Goal: Transaction & Acquisition: Obtain resource

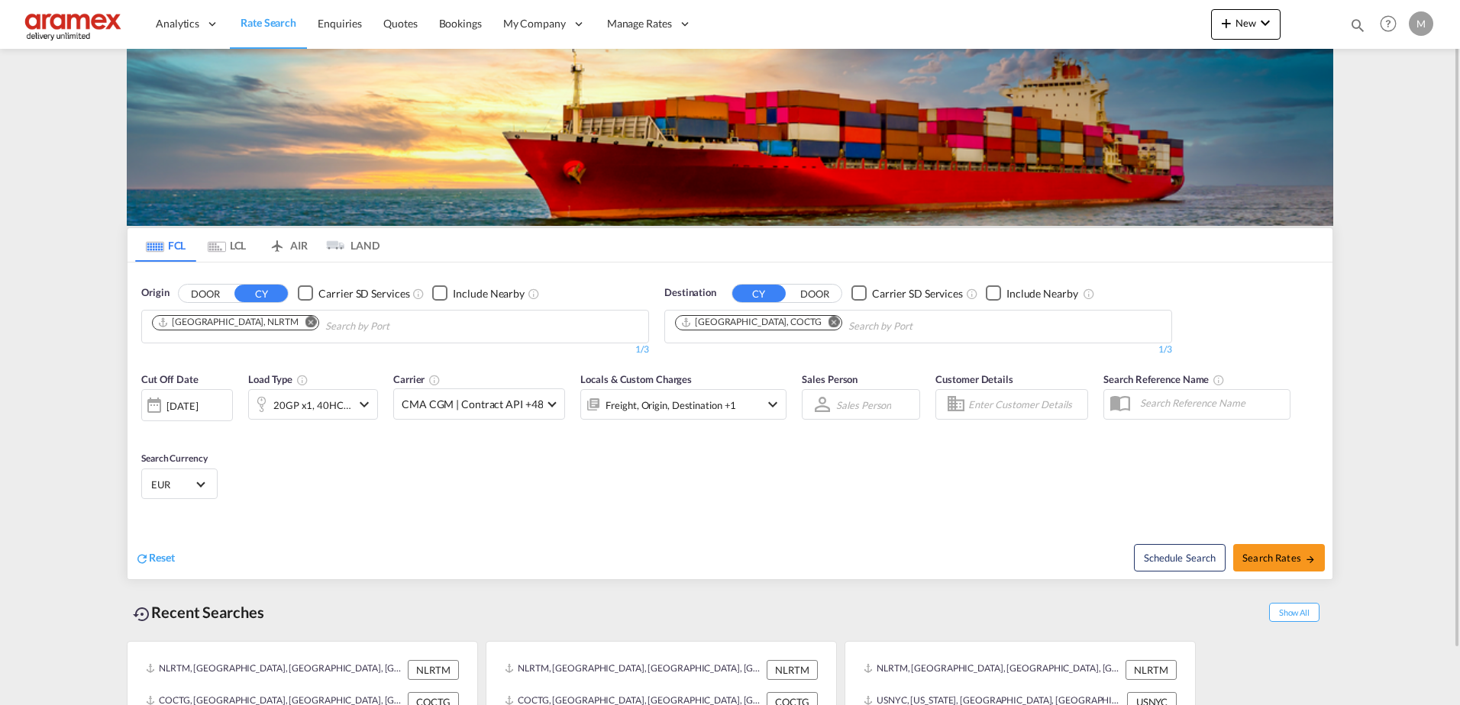
click at [828, 321] on md-icon "Remove" at bounding box center [833, 321] width 11 height 11
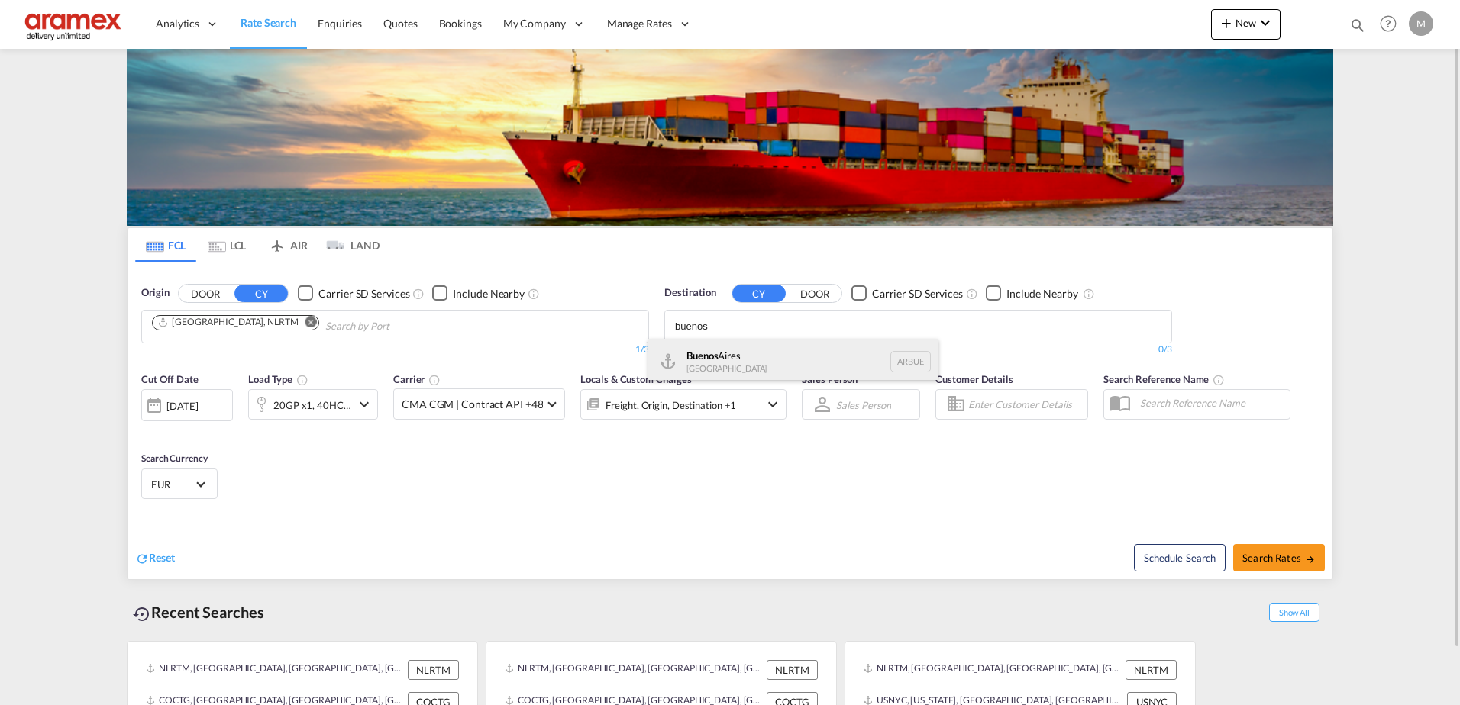
type input "buenos"
click at [762, 363] on div "[GEOGRAPHIC_DATA] [GEOGRAPHIC_DATA] [GEOGRAPHIC_DATA]" at bounding box center [793, 362] width 290 height 46
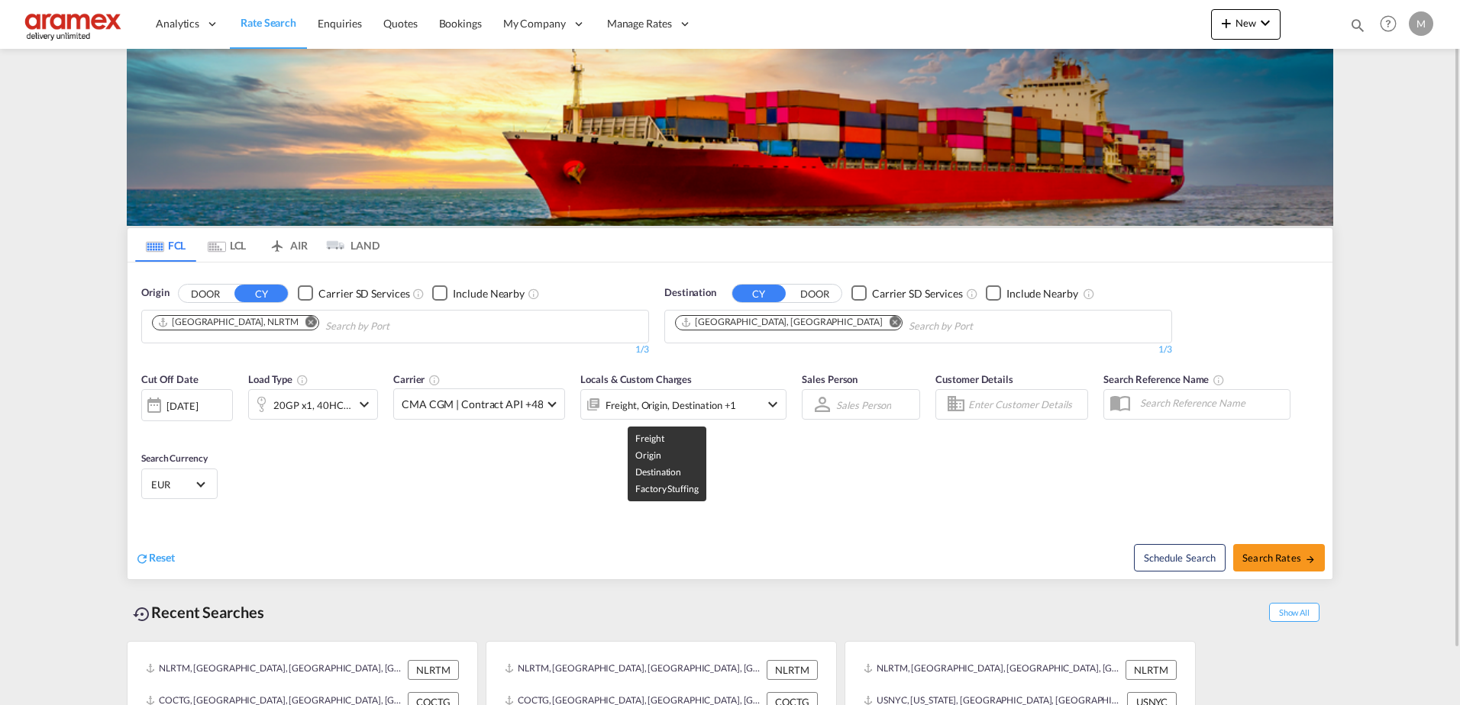
click at [668, 395] on div "Freight, Origin, Destination +1" at bounding box center [670, 405] width 131 height 21
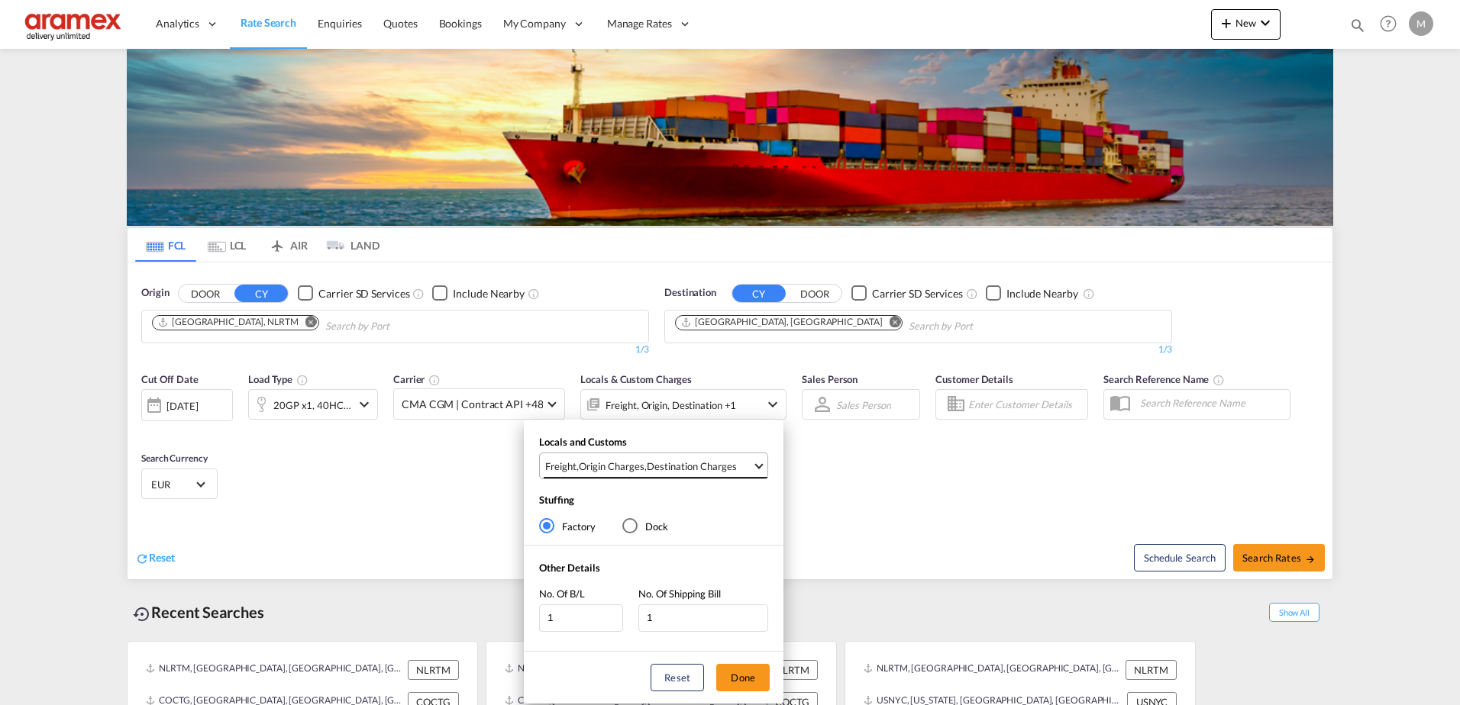
click at [715, 466] on div "Destination Charges" at bounding box center [692, 467] width 90 height 14
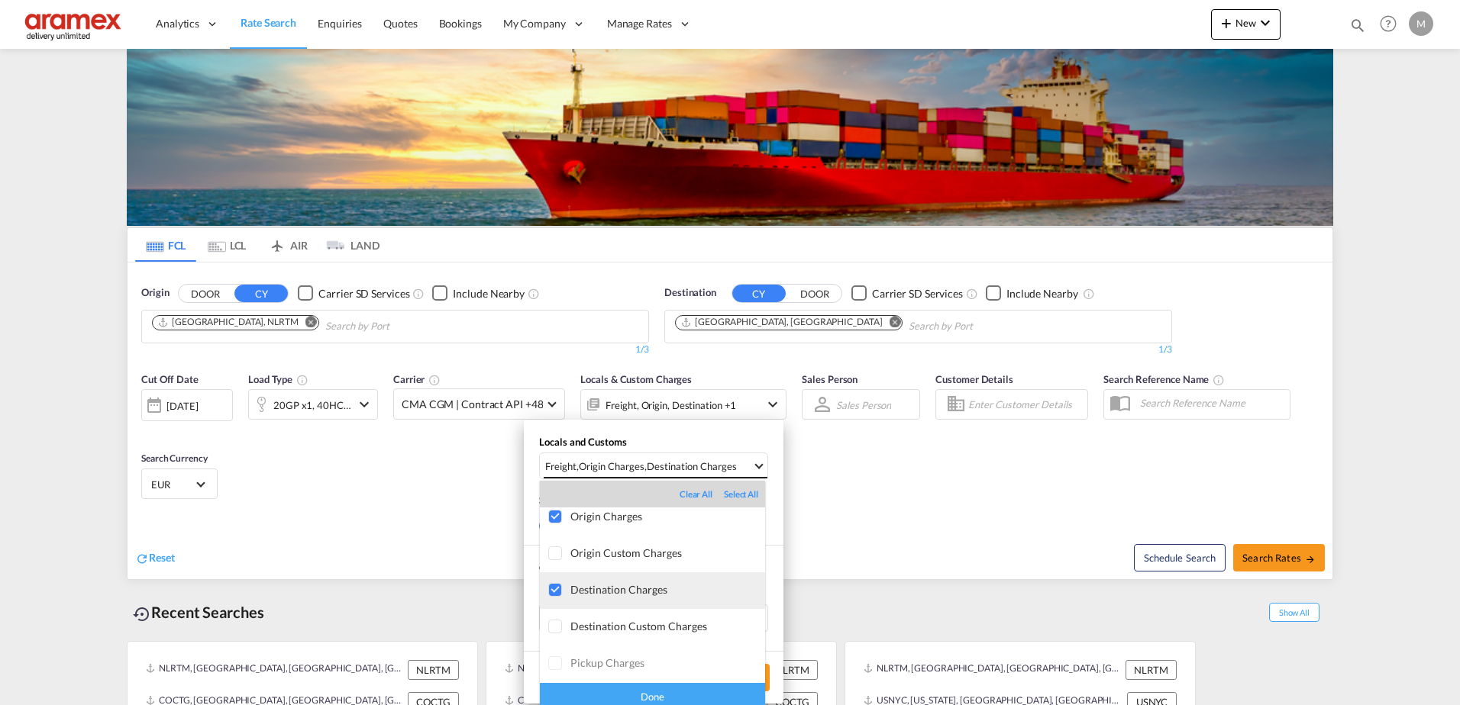
scroll to position [81, 0]
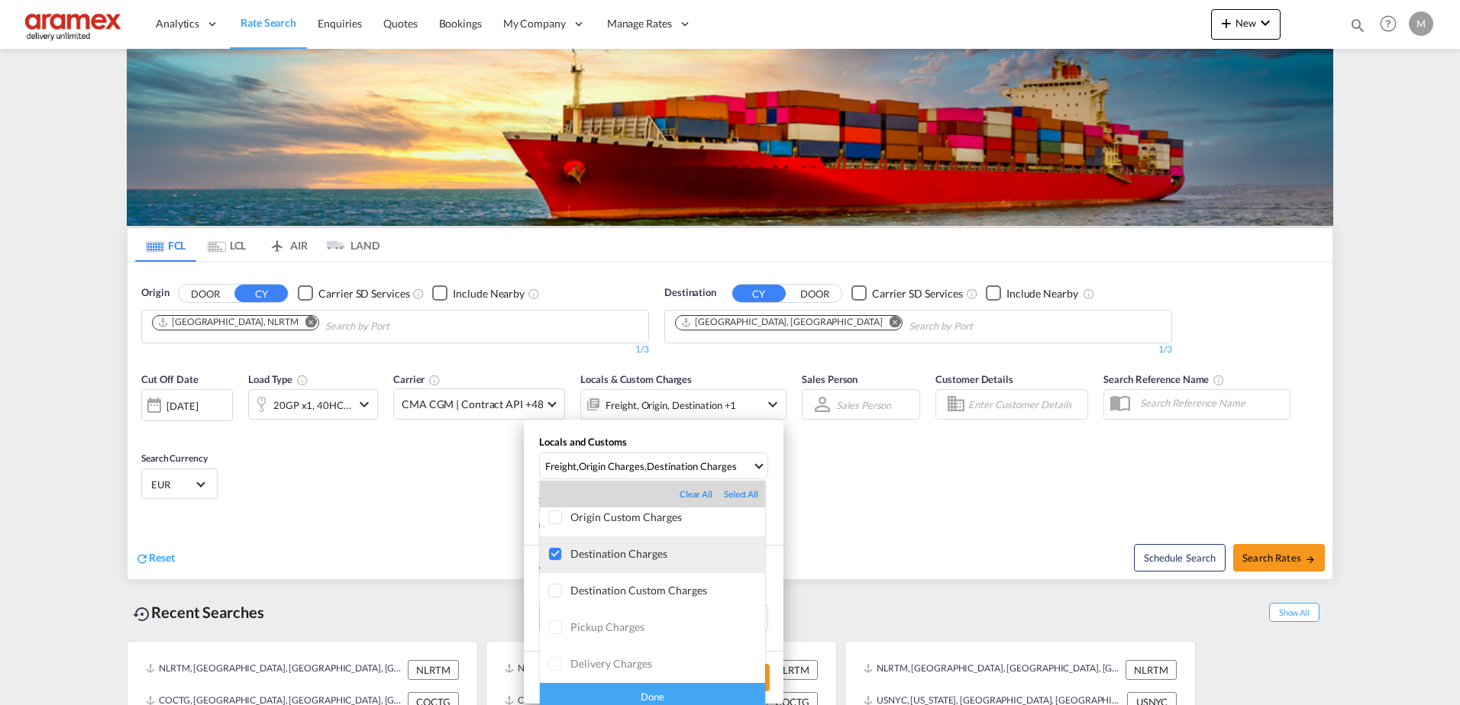
click at [554, 554] on div at bounding box center [555, 554] width 15 height 15
click at [655, 694] on div "Done" at bounding box center [652, 696] width 225 height 27
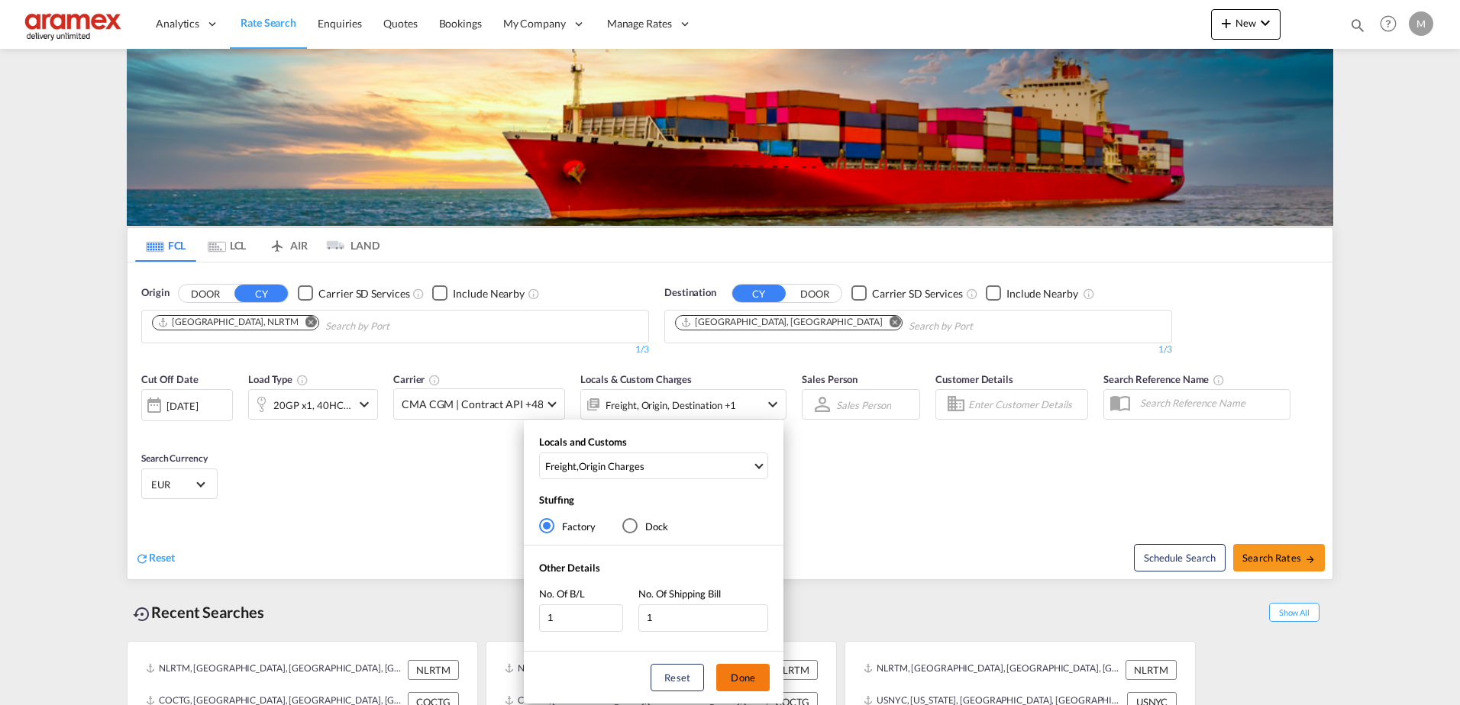
click at [757, 675] on button "Done" at bounding box center [742, 677] width 53 height 27
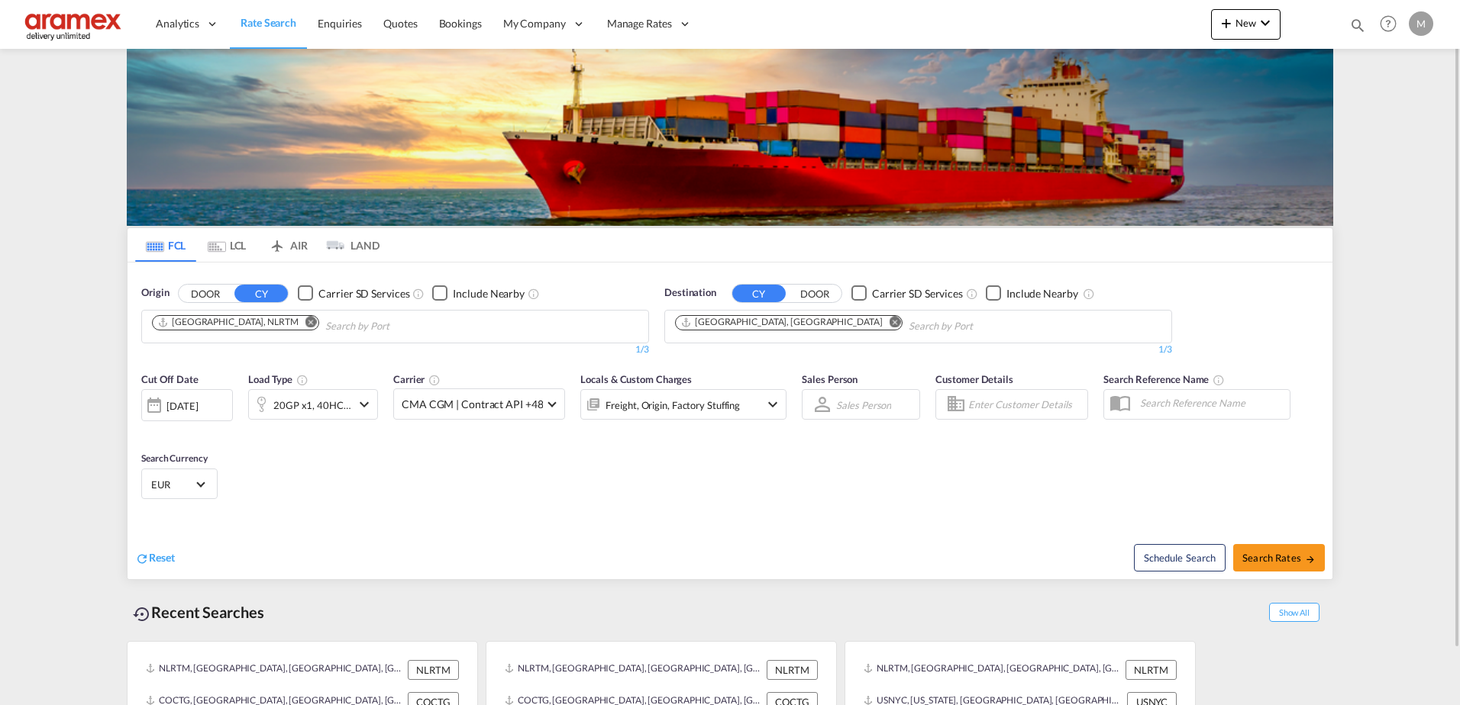
click at [653, 526] on div "Reset" at bounding box center [434, 546] width 598 height 42
click at [1282, 557] on span "Search Rates" at bounding box center [1278, 558] width 73 height 12
type input "NLRTM to ARBUE / [DATE]"
